Goal: Transaction & Acquisition: Book appointment/travel/reservation

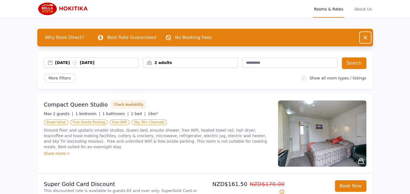
click at [365, 40] on icon "button" at bounding box center [365, 37] width 7 height 7
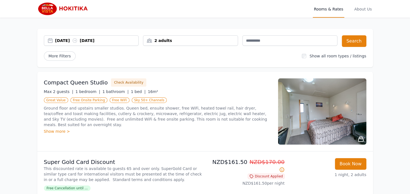
click at [41, 9] on img at bounding box center [63, 8] width 53 height 13
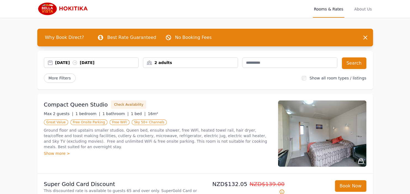
click at [43, 11] on img at bounding box center [63, 8] width 53 height 13
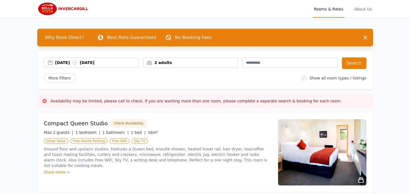
click at [71, 63] on div "[DATE] [DATE]" at bounding box center [96, 63] width 83 height 6
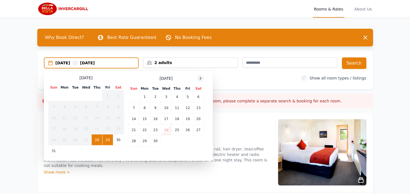
click at [201, 81] on div at bounding box center [200, 78] width 7 height 7
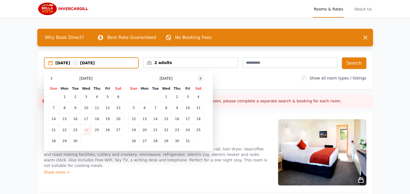
click at [201, 81] on div at bounding box center [200, 78] width 7 height 7
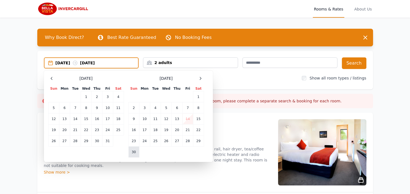
click at [135, 155] on td "30" at bounding box center [133, 151] width 11 height 11
drag, startPoint x: 134, startPoint y: 108, endPoint x: 194, endPoint y: 122, distance: 61.2
click at [194, 122] on tbody "1 2 3 4 5 6 7 8 9 10 11 12 13 14 15 16 17 18 19 20 21 22 23 24 25 26 27 28 29 30" at bounding box center [165, 124] width 75 height 66
click at [207, 103] on div "October 2025 Sun Mon Tue Wed Thu Fri Sat 1 2 3 4 5 6 7 8 9 10 11 12 13 14 15 16…" at bounding box center [128, 116] width 160 height 82
click at [198, 79] on div at bounding box center [200, 78] width 7 height 7
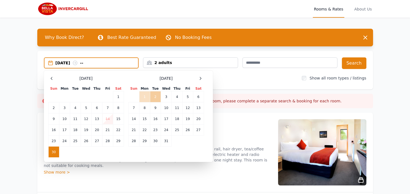
click at [153, 95] on td "2" at bounding box center [155, 96] width 11 height 11
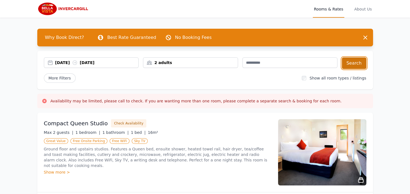
click at [347, 64] on button "Search" at bounding box center [353, 63] width 25 height 12
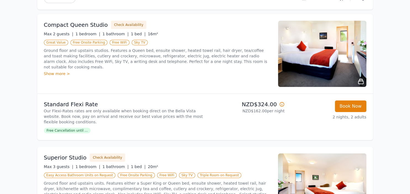
scroll to position [91, 0]
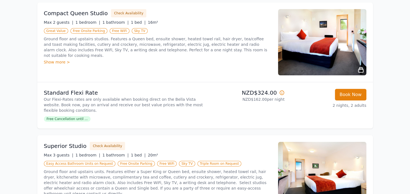
click at [361, 68] on icon at bounding box center [360, 69] width 5 height 5
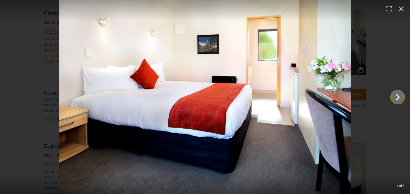
click at [396, 97] on icon "Show slide 2 of 5" at bounding box center [397, 96] width 13 height 13
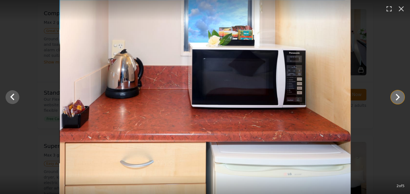
click at [396, 97] on icon "Show slide 3 of 5" at bounding box center [397, 96] width 13 height 13
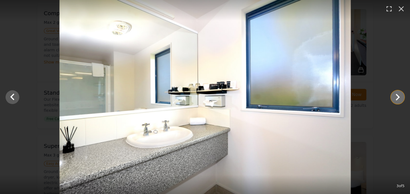
click at [396, 97] on icon "Show slide 4 of 5" at bounding box center [397, 96] width 13 height 13
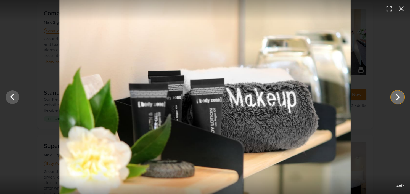
click at [396, 97] on icon "Show slide 5 of 5" at bounding box center [397, 96] width 13 height 13
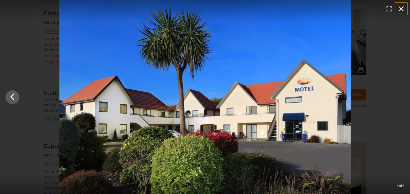
click at [402, 10] on icon "button" at bounding box center [400, 8] width 9 height 9
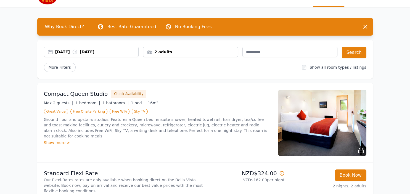
scroll to position [0, 0]
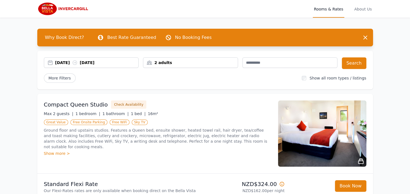
click at [49, 10] on img at bounding box center [63, 8] width 53 height 13
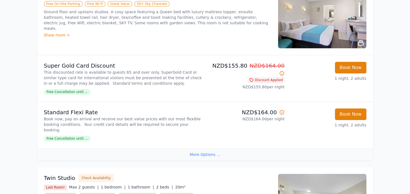
scroll to position [122, 0]
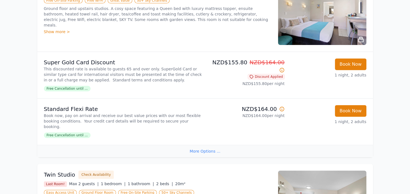
click at [206, 154] on div "More Options ..." at bounding box center [204, 151] width 335 height 12
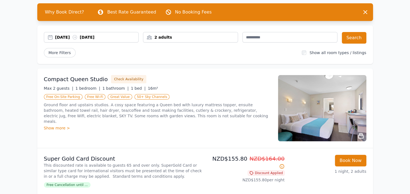
scroll to position [0, 0]
